Goal: Check status: Check status

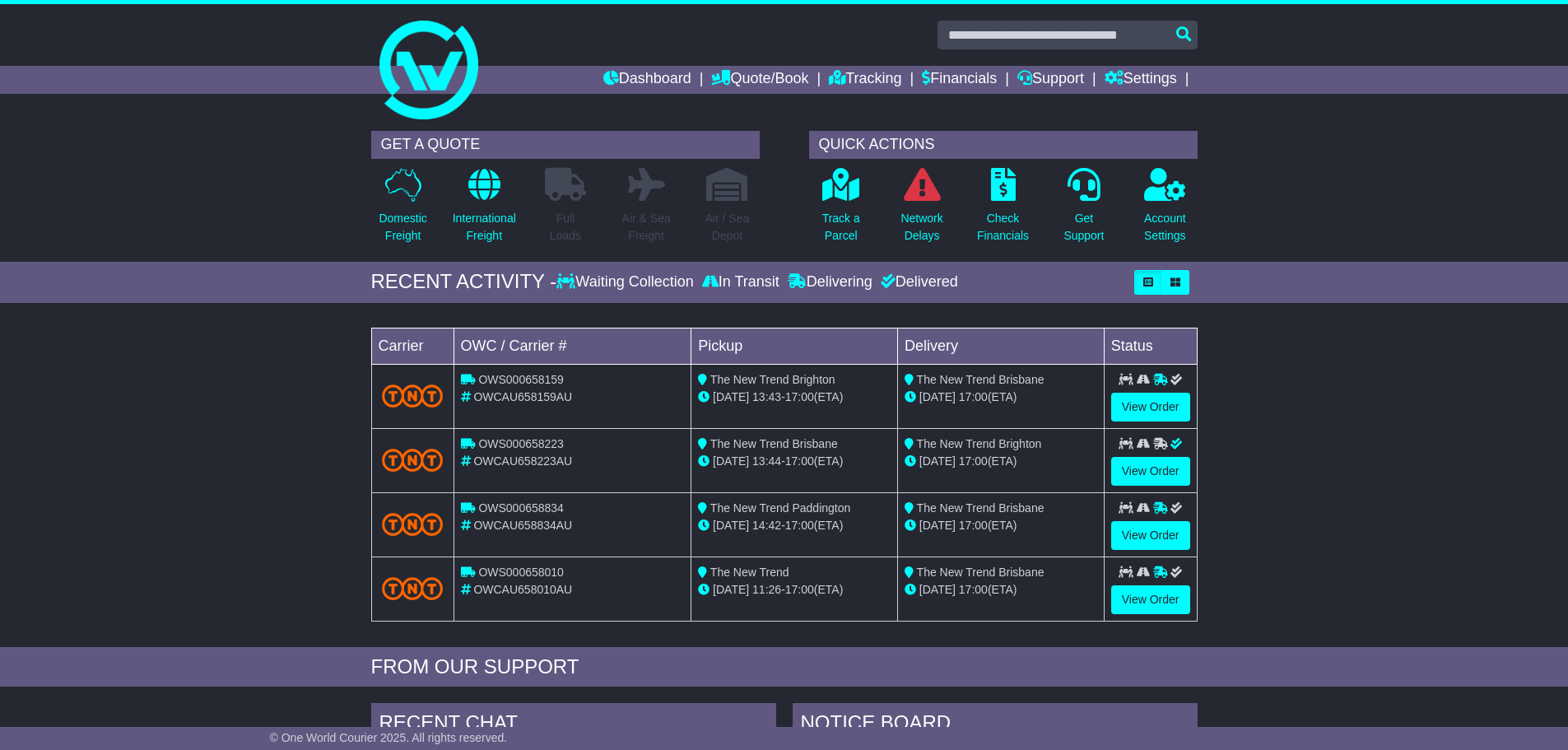
click at [1277, 507] on div "Loading... No bookings found Carrier OWC / Carrier # Pickup Delivery Status OWS…" at bounding box center [784, 479] width 1568 height 336
click at [849, 72] on link "Tracking" at bounding box center [865, 79] width 73 height 28
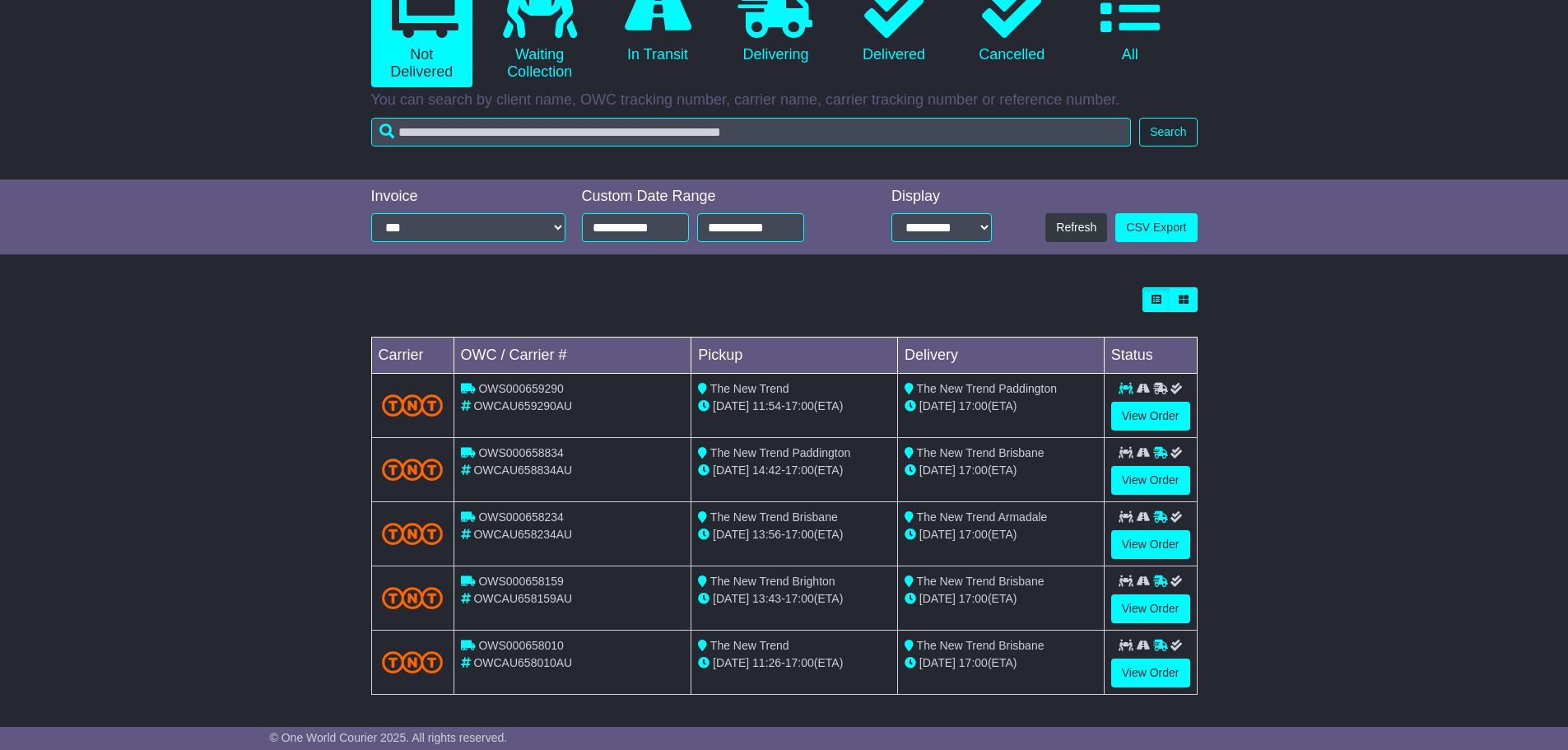
scroll to position [202, 0]
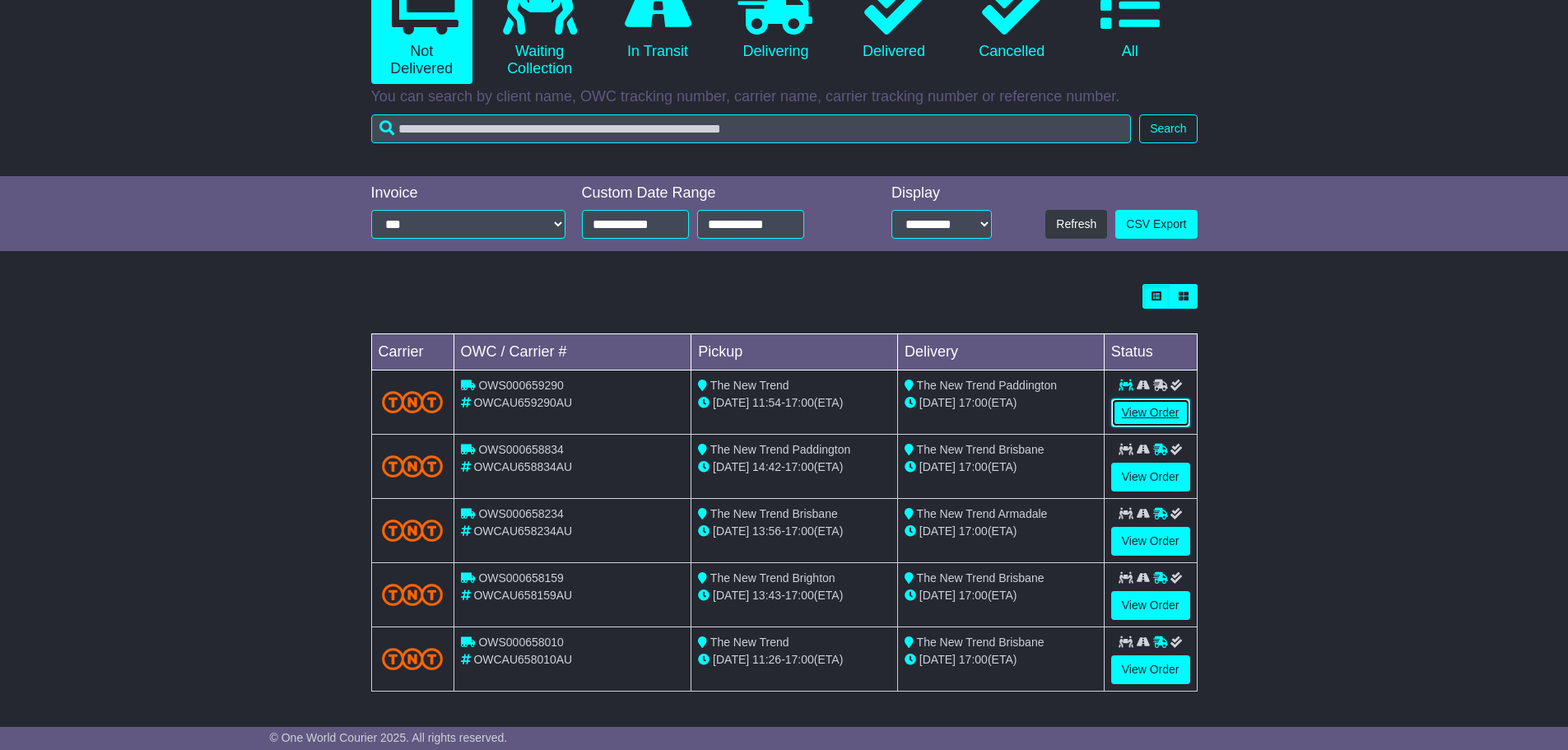
click at [1168, 406] on link "View Order" at bounding box center [1151, 412] width 79 height 29
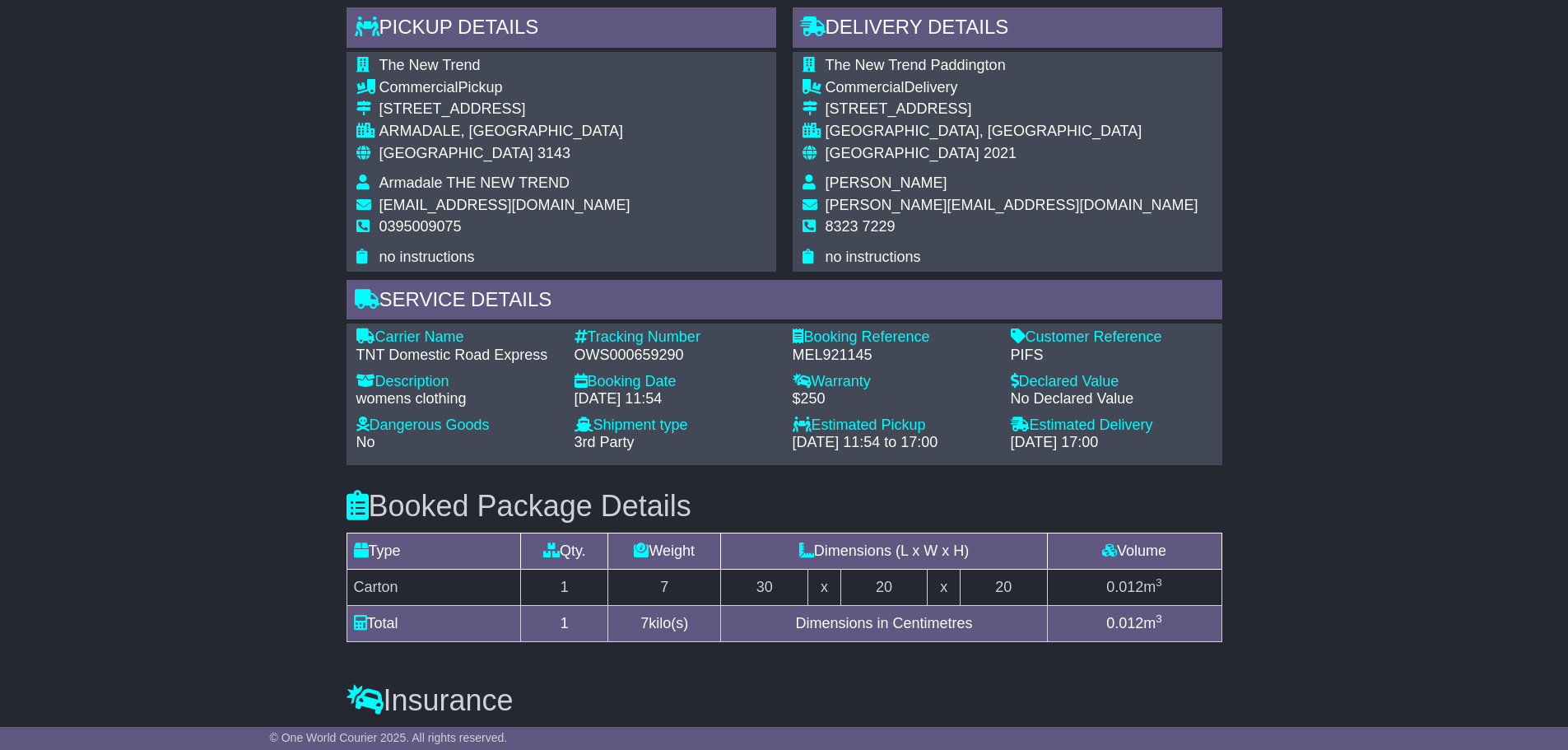
scroll to position [741, 0]
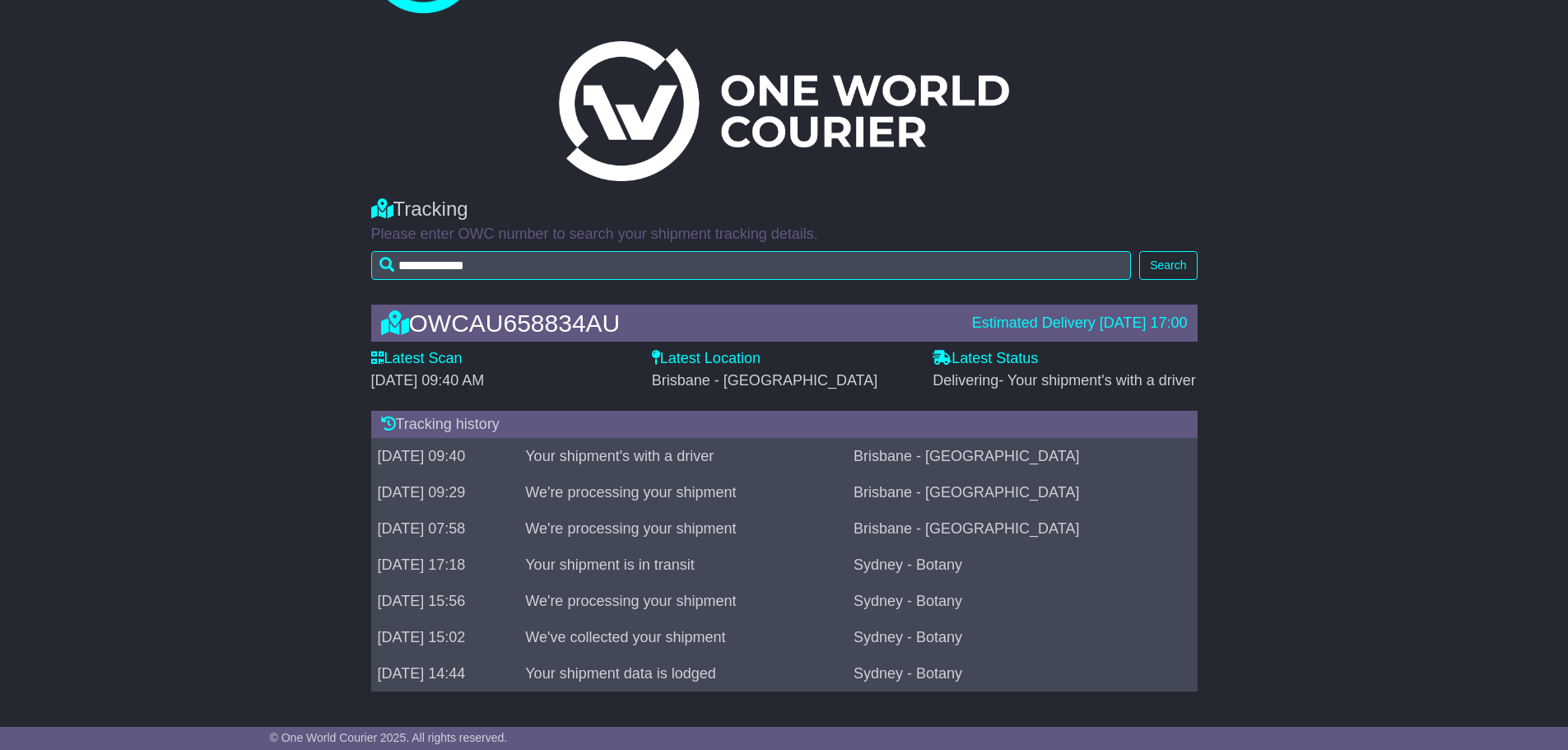
scroll to position [112, 0]
click at [245, 499] on div "OWCAU658834AU Estimated Delivery 15 Oct 2025 17:00 Latest Scan 15 October 2025 …" at bounding box center [784, 502] width 1568 height 429
click at [830, 455] on td "Your shipment's with a driver" at bounding box center [683, 457] width 328 height 36
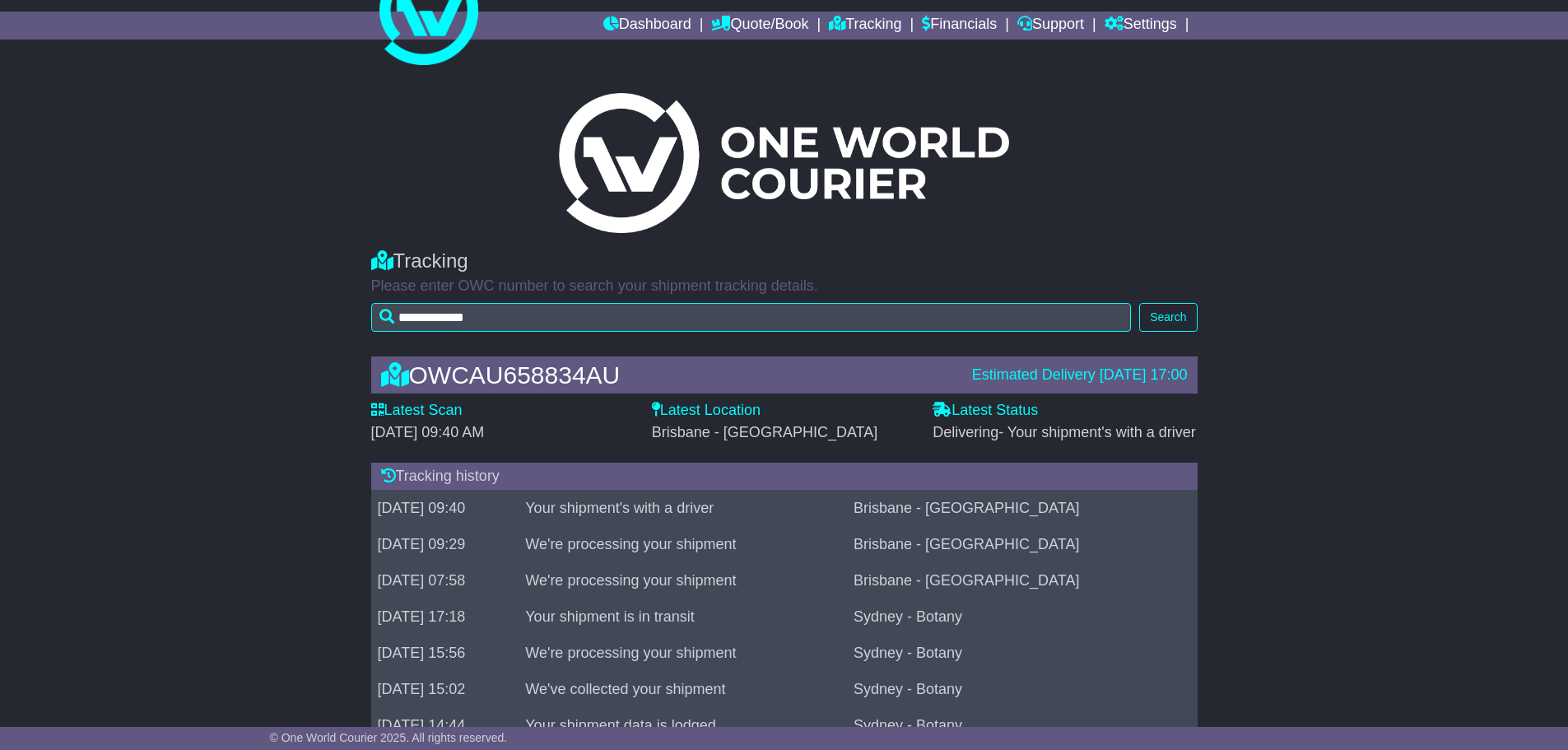
scroll to position [0, 0]
